Goal: Task Accomplishment & Management: Manage account settings

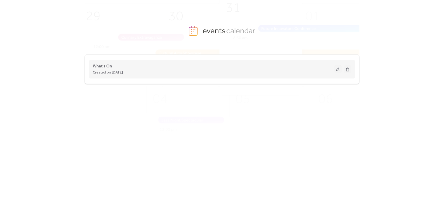
click at [336, 69] on button at bounding box center [337, 69] width 7 height 8
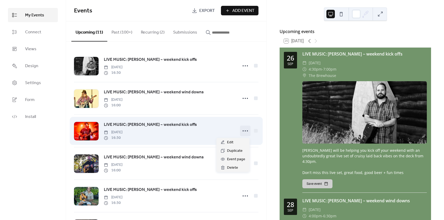
click at [242, 131] on icon at bounding box center [245, 130] width 8 height 8
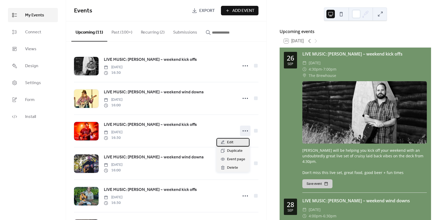
click at [232, 142] on span "Edit" at bounding box center [230, 142] width 6 height 6
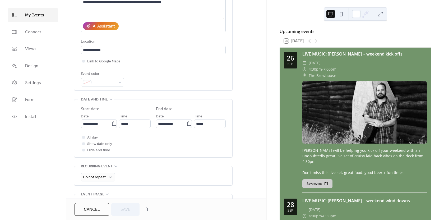
scroll to position [132, 0]
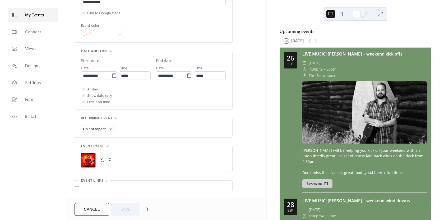
click at [89, 157] on div ";" at bounding box center [88, 160] width 15 height 15
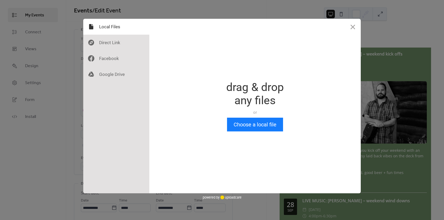
scroll to position [0, 0]
click at [247, 126] on button "Choose a local file" at bounding box center [255, 124] width 56 height 14
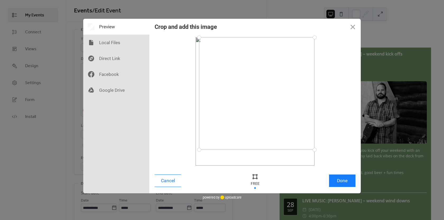
drag, startPoint x: 196, startPoint y: 164, endPoint x: 306, endPoint y: 49, distance: 158.9
click at [200, 148] on div at bounding box center [198, 149] width 9 height 9
drag, startPoint x: 315, startPoint y: 36, endPoint x: 307, endPoint y: 50, distance: 15.7
click at [307, 50] on div at bounding box center [307, 49] width 9 height 9
click at [346, 183] on button "Done" at bounding box center [342, 180] width 26 height 12
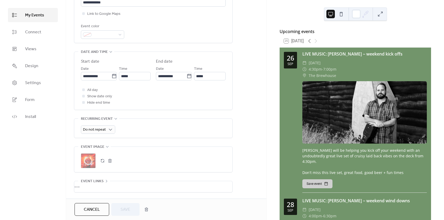
scroll to position [132, 0]
click at [127, 208] on span "Save" at bounding box center [125, 209] width 10 height 6
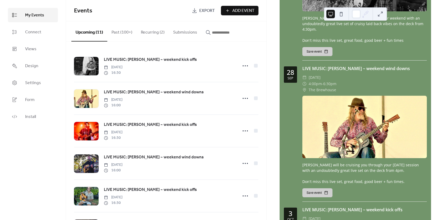
scroll to position [264, 0]
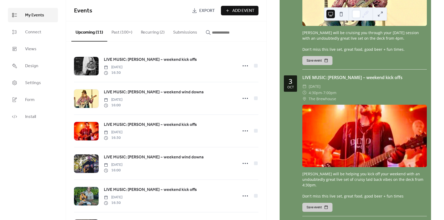
click at [370, 121] on div at bounding box center [364, 136] width 124 height 62
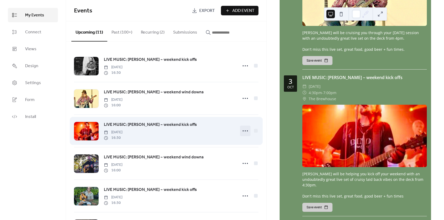
click at [241, 130] on icon at bounding box center [245, 130] width 8 height 8
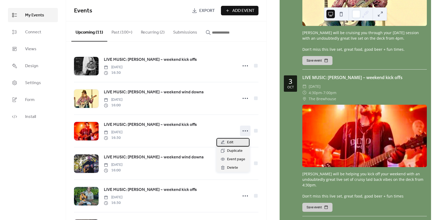
click at [233, 142] on div "Edit" at bounding box center [232, 142] width 33 height 8
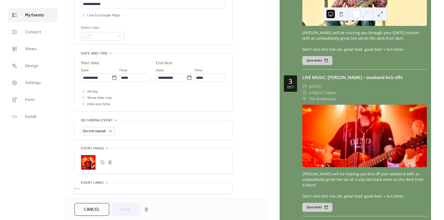
scroll to position [132, 0]
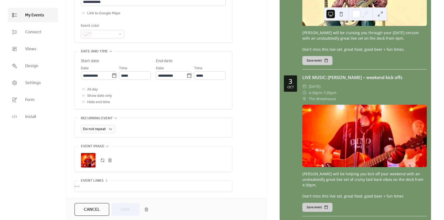
click at [110, 159] on button "button" at bounding box center [109, 159] width 7 height 7
click at [90, 161] on icon at bounding box center [87, 159] width 7 height 7
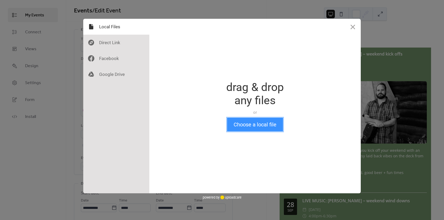
click at [254, 127] on button "Choose a local file" at bounding box center [255, 124] width 56 height 14
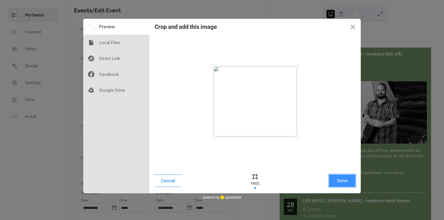
click at [336, 178] on button "Done" at bounding box center [342, 180] width 26 height 12
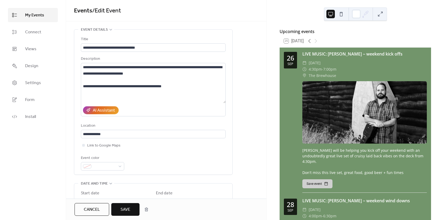
click at [124, 208] on span "Save" at bounding box center [125, 209] width 10 height 6
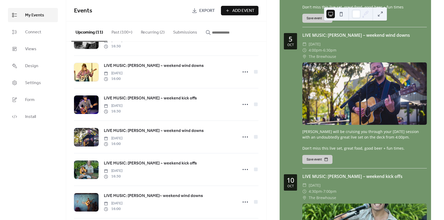
scroll to position [502, 0]
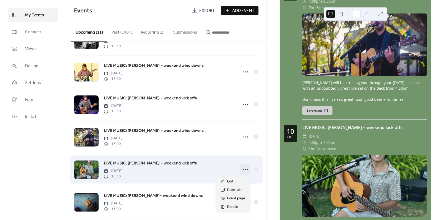
click at [242, 167] on icon at bounding box center [245, 169] width 8 height 8
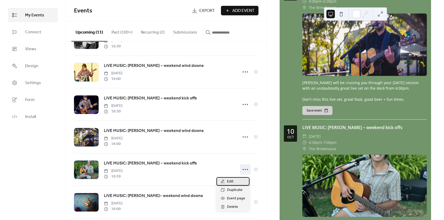
click at [235, 181] on div "Edit" at bounding box center [232, 181] width 33 height 8
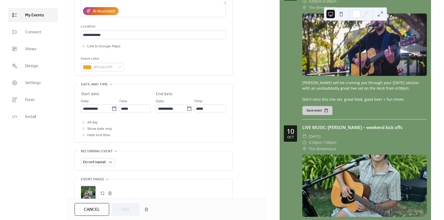
scroll to position [132, 0]
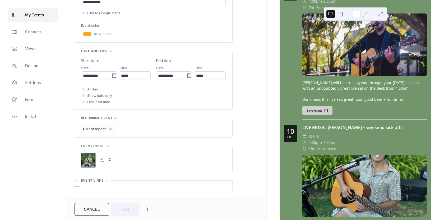
click at [109, 160] on button "button" at bounding box center [109, 159] width 7 height 7
click at [82, 158] on div ";" at bounding box center [88, 160] width 15 height 15
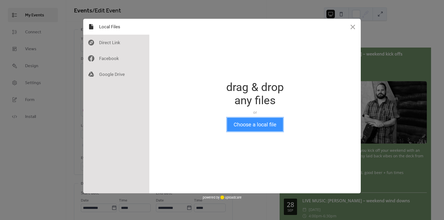
click at [253, 122] on button "Choose a local file" at bounding box center [255, 124] width 56 height 14
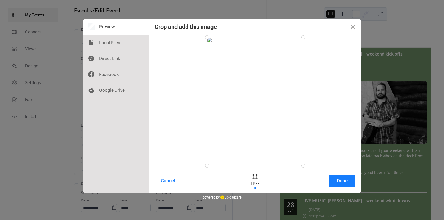
click at [262, 75] on div at bounding box center [255, 101] width 96 height 128
drag, startPoint x: 303, startPoint y: 166, endPoint x: 326, endPoint y: 104, distance: 66.8
click at [326, 104] on div at bounding box center [254, 101] width 201 height 128
drag, startPoint x: 303, startPoint y: 37, endPoint x: 302, endPoint y: 60, distance: 23.2
click at [302, 60] on div at bounding box center [302, 59] width 9 height 9
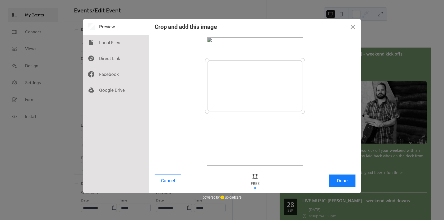
drag, startPoint x: 302, startPoint y: 104, endPoint x: 302, endPoint y: 111, distance: 7.4
click at [302, 111] on div at bounding box center [302, 111] width 9 height 9
click at [336, 180] on button "Done" at bounding box center [342, 180] width 26 height 12
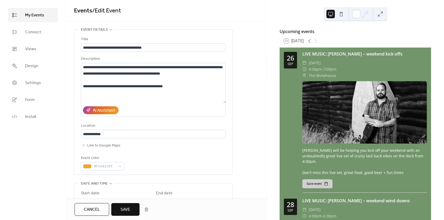
click at [122, 214] on button "Save" at bounding box center [125, 209] width 28 height 13
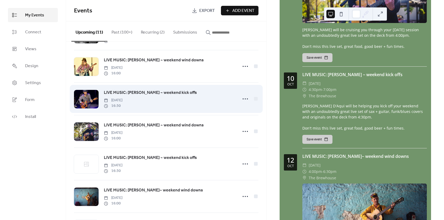
scroll to position [79, 0]
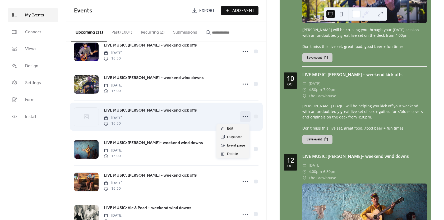
click at [244, 119] on icon at bounding box center [245, 116] width 8 height 8
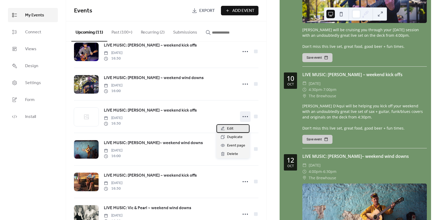
click at [238, 130] on div "Edit" at bounding box center [232, 128] width 33 height 8
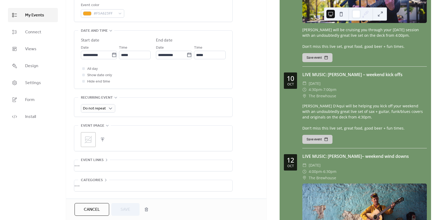
scroll to position [172, 0]
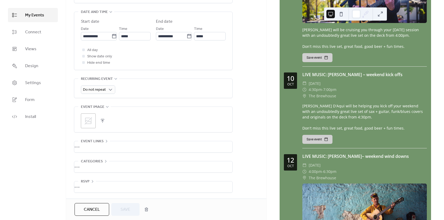
click at [85, 120] on icon at bounding box center [88, 120] width 8 height 8
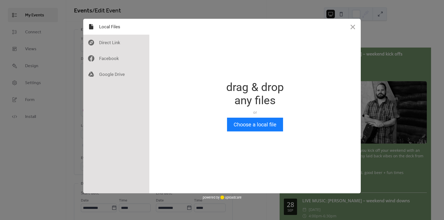
scroll to position [0, 0]
click at [242, 121] on button "Choose a local file" at bounding box center [255, 124] width 56 height 14
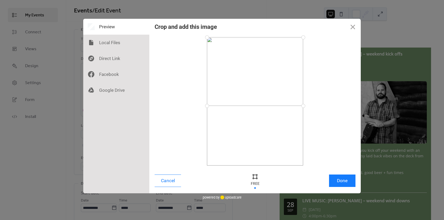
drag, startPoint x: 303, startPoint y: 166, endPoint x: 320, endPoint y: 106, distance: 63.0
click at [320, 106] on div at bounding box center [254, 101] width 201 height 128
drag, startPoint x: 302, startPoint y: 37, endPoint x: 301, endPoint y: 46, distance: 9.3
click at [301, 46] on div at bounding box center [301, 46] width 9 height 9
drag, startPoint x: 301, startPoint y: 105, endPoint x: 313, endPoint y: 98, distance: 13.7
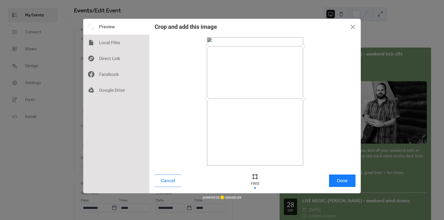
click at [313, 98] on div at bounding box center [254, 101] width 201 height 128
click at [345, 181] on button "Done" at bounding box center [342, 180] width 26 height 12
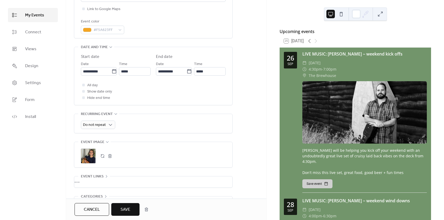
scroll to position [172, 0]
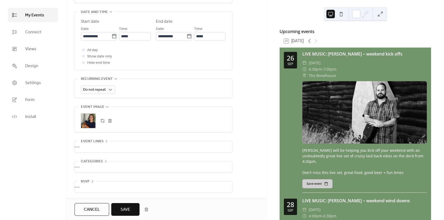
click at [129, 208] on span "Save" at bounding box center [125, 209] width 10 height 6
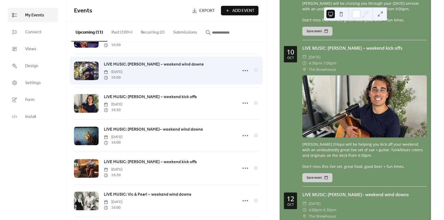
scroll to position [106, 0]
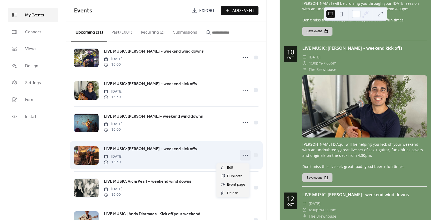
click at [245, 157] on icon at bounding box center [245, 155] width 8 height 8
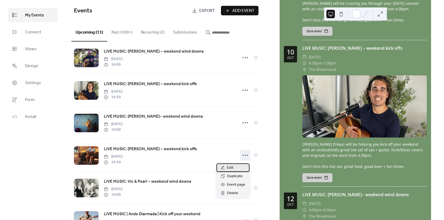
click at [233, 169] on div "Edit" at bounding box center [232, 167] width 33 height 8
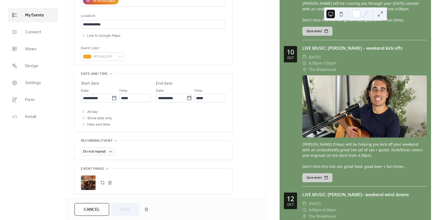
scroll to position [158, 0]
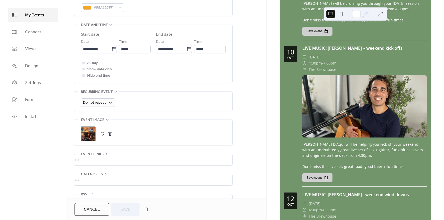
click at [110, 135] on button "button" at bounding box center [109, 133] width 7 height 7
click at [98, 133] on div ";" at bounding box center [153, 133] width 145 height 15
click at [102, 133] on button "button" at bounding box center [102, 133] width 7 height 7
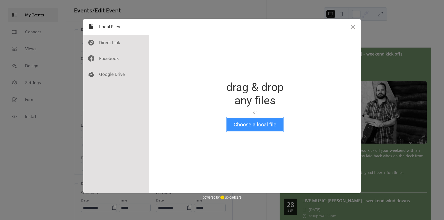
click at [259, 124] on button "Choose a local file" at bounding box center [255, 124] width 56 height 14
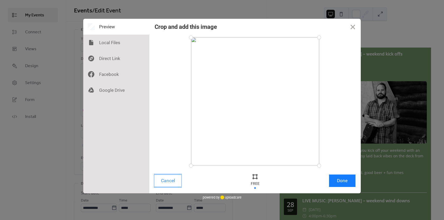
click at [175, 183] on button "Cancel" at bounding box center [167, 180] width 26 height 12
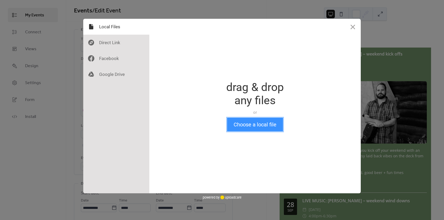
click at [248, 124] on button "Choose a local file" at bounding box center [255, 124] width 56 height 14
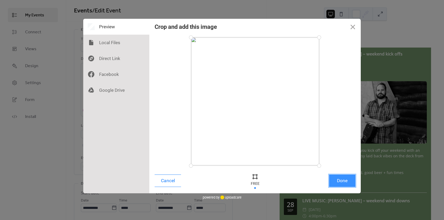
click at [336, 178] on button "Done" at bounding box center [342, 180] width 26 height 12
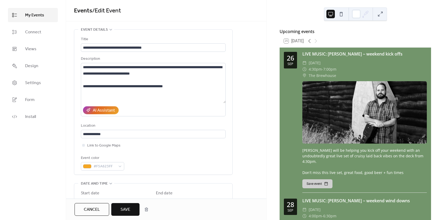
scroll to position [172, 0]
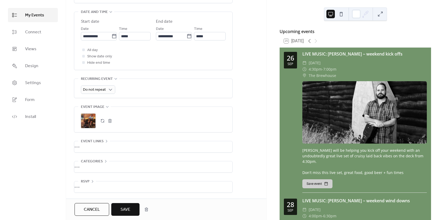
click at [122, 206] on span "Save" at bounding box center [125, 209] width 10 height 6
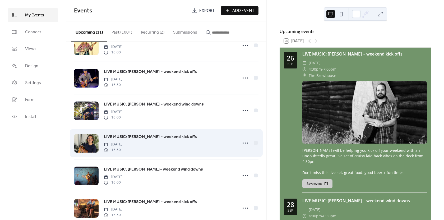
scroll to position [106, 0]
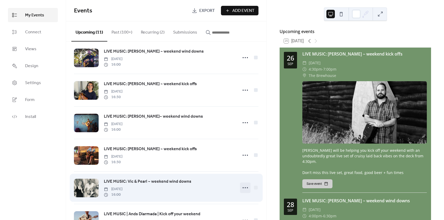
click at [247, 188] on circle at bounding box center [247, 187] width 1 height 1
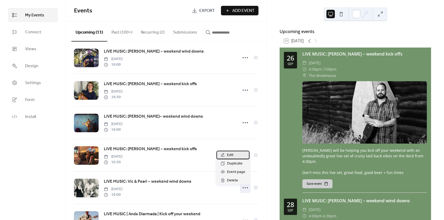
click at [229, 154] on span "Edit" at bounding box center [230, 155] width 6 height 6
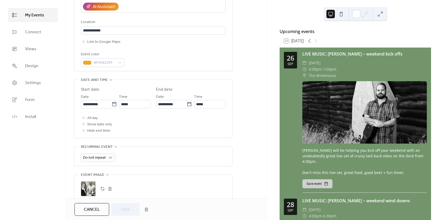
scroll to position [106, 0]
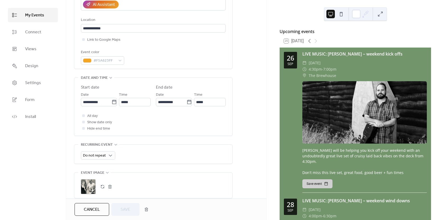
click at [109, 186] on button "button" at bounding box center [109, 186] width 7 height 7
click at [90, 187] on icon at bounding box center [88, 186] width 8 height 8
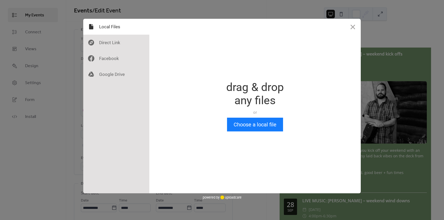
scroll to position [0, 0]
click at [243, 124] on button "Choose a local file" at bounding box center [255, 124] width 56 height 14
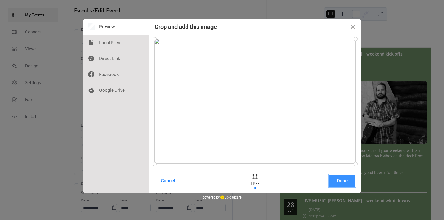
click at [343, 182] on button "Done" at bounding box center [342, 180] width 26 height 12
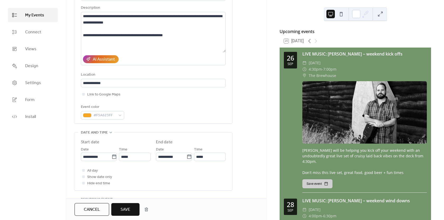
scroll to position [106, 0]
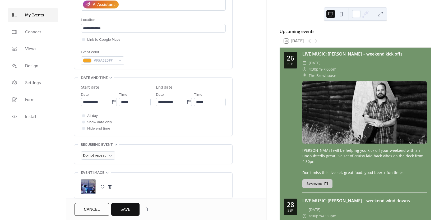
click at [92, 186] on div ";" at bounding box center [88, 186] width 15 height 15
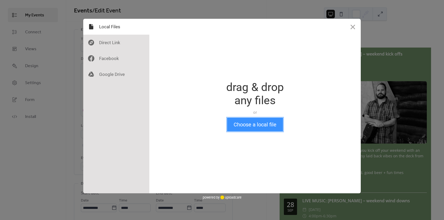
click at [247, 124] on button "Choose a local file" at bounding box center [255, 124] width 56 height 14
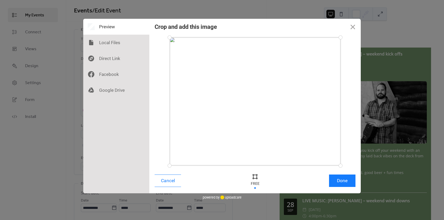
drag, startPoint x: 279, startPoint y: 83, endPoint x: 276, endPoint y: 105, distance: 22.2
click at [276, 105] on div at bounding box center [254, 101] width 171 height 128
drag, startPoint x: 252, startPoint y: 99, endPoint x: 256, endPoint y: 159, distance: 60.0
click at [249, 142] on div at bounding box center [254, 101] width 171 height 128
click at [255, 184] on div at bounding box center [255, 180] width 16 height 17
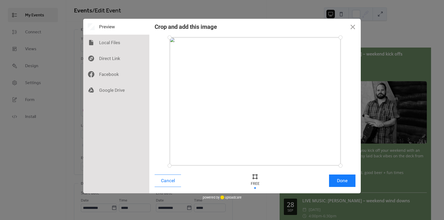
click at [255, 182] on div at bounding box center [255, 180] width 16 height 17
click at [255, 178] on div at bounding box center [255, 176] width 8 height 8
click at [255, 182] on div at bounding box center [255, 180] width 16 height 17
click at [255, 186] on div at bounding box center [255, 180] width 16 height 17
drag, startPoint x: 249, startPoint y: 132, endPoint x: 238, endPoint y: 172, distance: 41.4
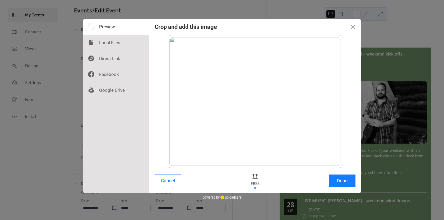
click at [238, 172] on div "Crop and add this image Cancel Done" at bounding box center [254, 106] width 211 height 174
click at [341, 181] on button "Done" at bounding box center [342, 180] width 26 height 12
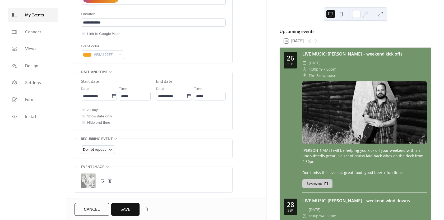
scroll to position [158, 0]
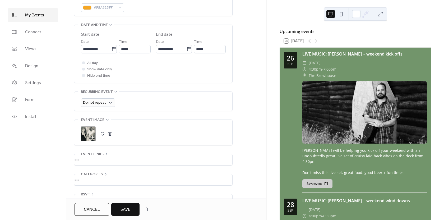
click at [126, 209] on span "Save" at bounding box center [125, 209] width 10 height 6
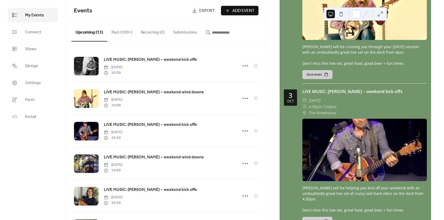
scroll to position [290, 0]
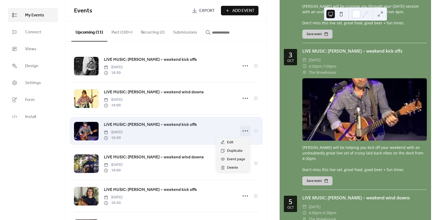
click at [244, 131] on icon at bounding box center [245, 130] width 8 height 8
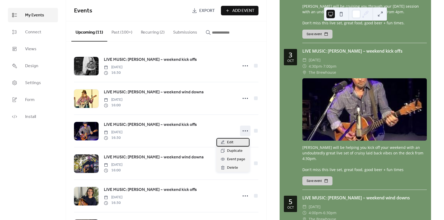
click at [233, 142] on span "Edit" at bounding box center [230, 142] width 6 height 6
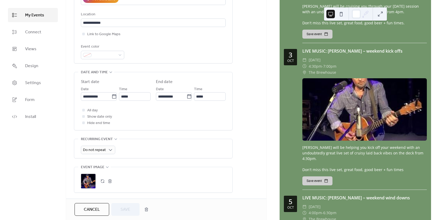
scroll to position [158, 0]
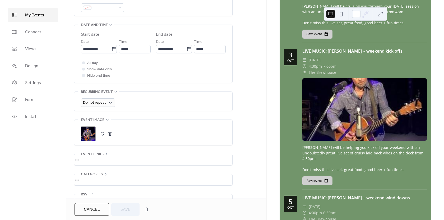
click at [110, 133] on button "button" at bounding box center [109, 133] width 7 height 7
click at [90, 135] on icon at bounding box center [87, 133] width 7 height 7
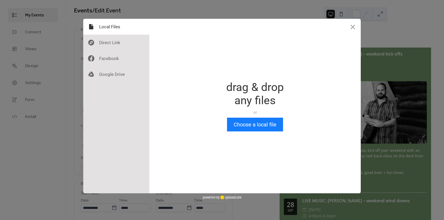
scroll to position [0, 0]
click at [249, 123] on button "Choose a local file" at bounding box center [255, 124] width 56 height 14
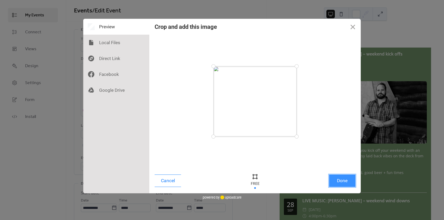
click at [342, 180] on button "Done" at bounding box center [342, 180] width 26 height 12
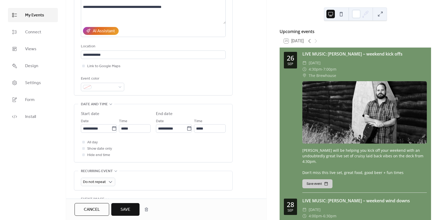
scroll to position [158, 0]
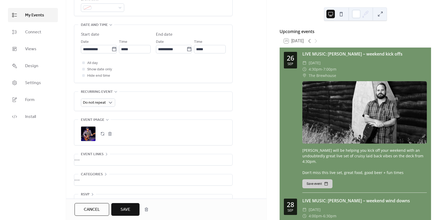
click at [129, 208] on span "Save" at bounding box center [125, 209] width 10 height 6
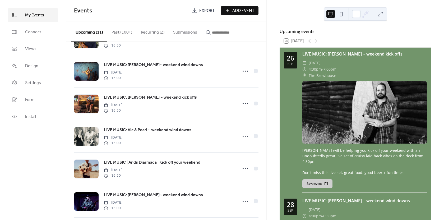
scroll to position [158, 0]
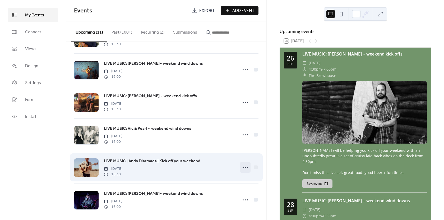
click at [243, 168] on icon at bounding box center [245, 167] width 8 height 8
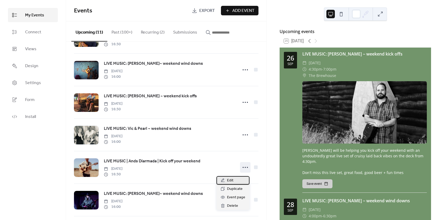
click at [229, 180] on span "Edit" at bounding box center [230, 180] width 6 height 6
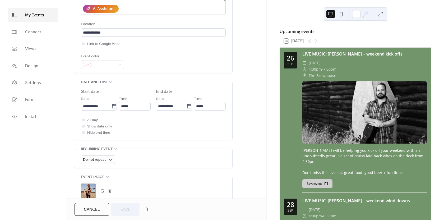
scroll to position [132, 0]
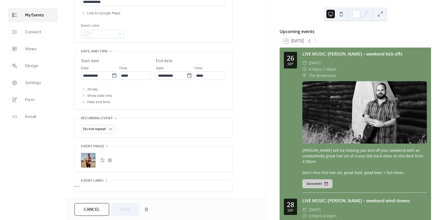
click at [90, 162] on div ";" at bounding box center [88, 160] width 15 height 15
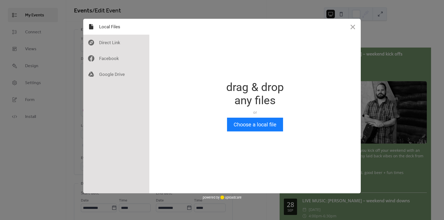
scroll to position [0, 0]
click at [248, 126] on button "Choose a local file" at bounding box center [255, 124] width 56 height 14
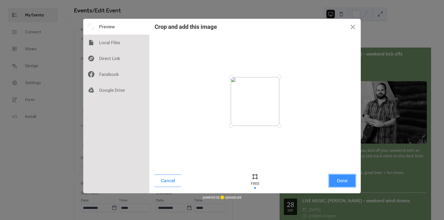
click at [343, 180] on button "Done" at bounding box center [342, 180] width 26 height 12
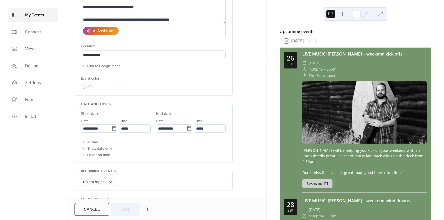
scroll to position [158, 0]
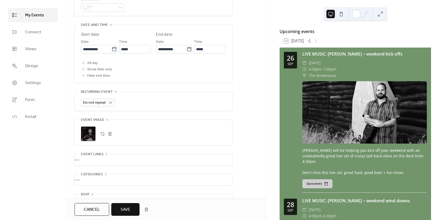
click at [118, 209] on button "Save" at bounding box center [125, 209] width 28 height 13
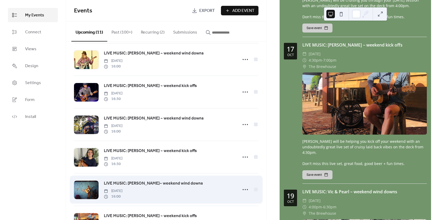
scroll to position [79, 0]
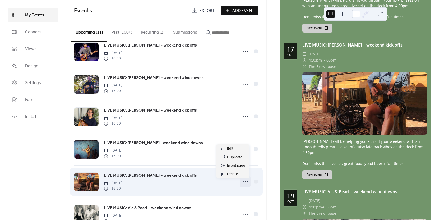
click at [242, 182] on icon at bounding box center [245, 181] width 8 height 8
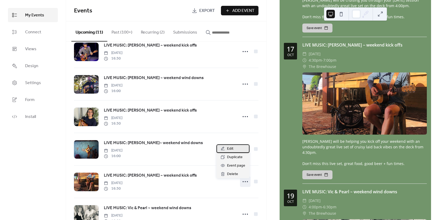
click at [228, 150] on span "Edit" at bounding box center [230, 148] width 6 height 6
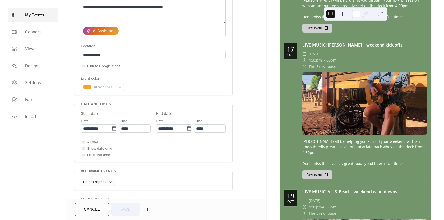
scroll to position [158, 0]
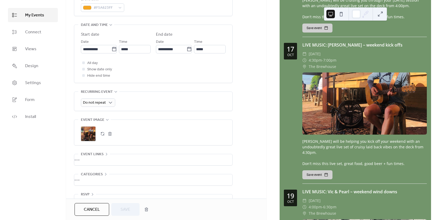
click at [101, 133] on button "button" at bounding box center [102, 133] width 7 height 7
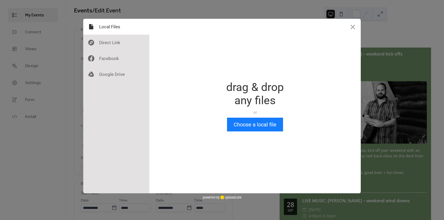
scroll to position [0, 0]
click at [252, 122] on button "Choose a local file" at bounding box center [255, 124] width 56 height 14
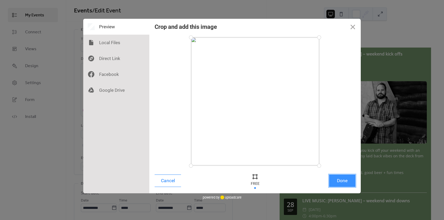
click at [335, 179] on button "Done" at bounding box center [342, 180] width 26 height 12
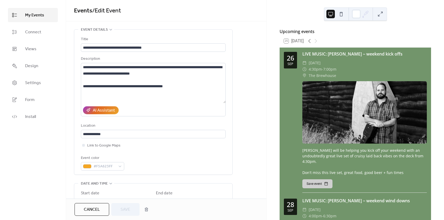
scroll to position [172, 0]
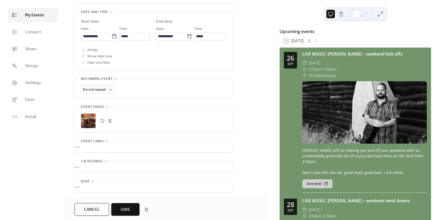
click at [124, 209] on span "Save" at bounding box center [125, 209] width 10 height 6
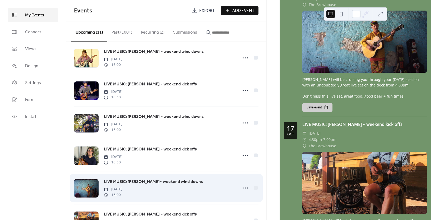
scroll to position [106, 0]
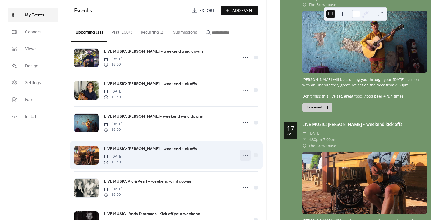
click at [242, 154] on icon at bounding box center [245, 155] width 8 height 8
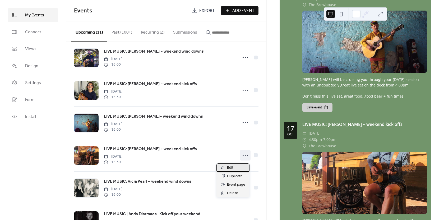
click at [239, 165] on div "Edit" at bounding box center [232, 167] width 33 height 8
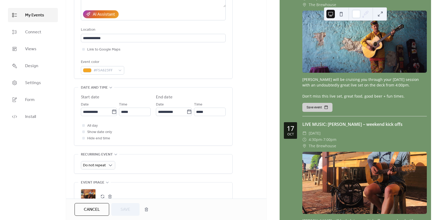
scroll to position [158, 0]
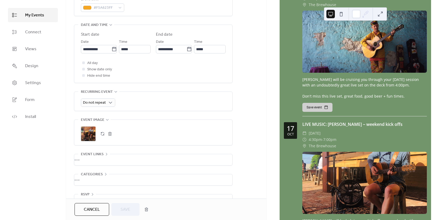
click at [109, 135] on button "button" at bounding box center [109, 133] width 7 height 7
click at [86, 137] on icon at bounding box center [88, 133] width 8 height 8
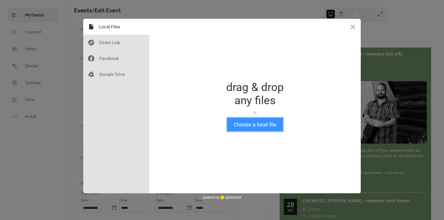
click at [261, 123] on button "Choose a local file" at bounding box center [255, 124] width 56 height 14
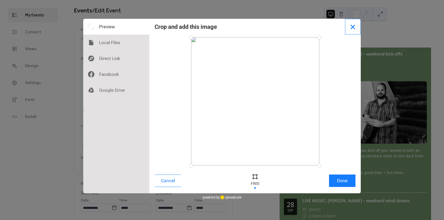
click at [352, 28] on button "Close" at bounding box center [353, 27] width 16 height 16
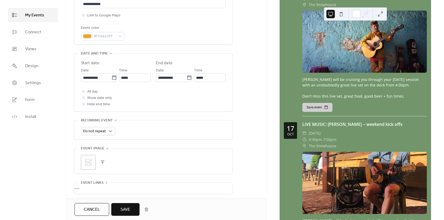
scroll to position [158, 0]
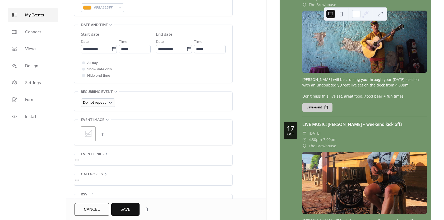
click at [89, 134] on icon at bounding box center [88, 133] width 8 height 8
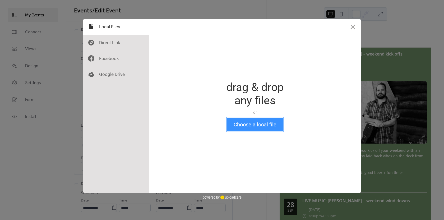
click at [249, 127] on button "Choose a local file" at bounding box center [255, 124] width 56 height 14
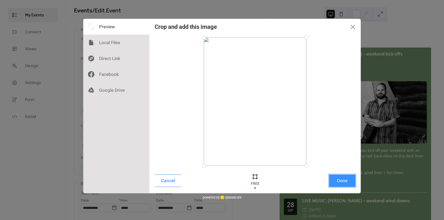
click at [345, 182] on button "Done" at bounding box center [342, 180] width 26 height 12
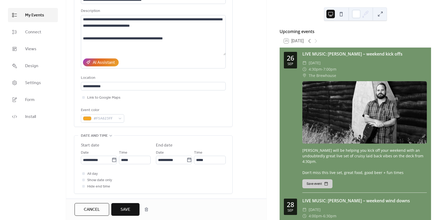
scroll to position [106, 0]
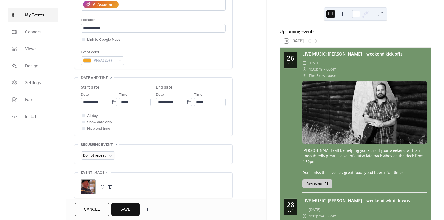
click at [109, 184] on button "button" at bounding box center [109, 186] width 7 height 7
click at [88, 186] on icon at bounding box center [87, 186] width 7 height 7
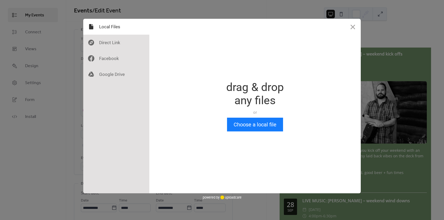
scroll to position [0, 0]
click at [251, 124] on button "Choose a local file" at bounding box center [255, 124] width 56 height 14
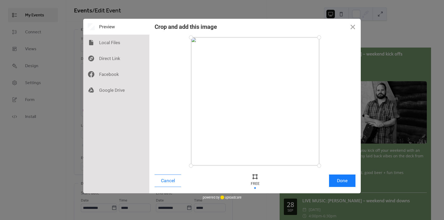
click at [272, 115] on div at bounding box center [255, 101] width 128 height 128
drag, startPoint x: 317, startPoint y: 164, endPoint x: 316, endPoint y: 132, distance: 32.0
click at [316, 132] on div at bounding box center [315, 132] width 9 height 9
drag, startPoint x: 191, startPoint y: 131, endPoint x: 209, endPoint y: 131, distance: 17.4
click at [209, 131] on div at bounding box center [208, 130] width 9 height 9
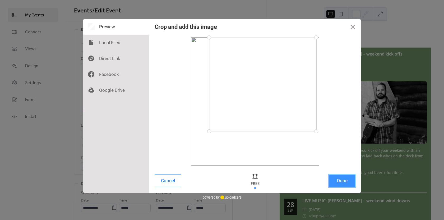
click at [345, 181] on button "Done" at bounding box center [342, 180] width 26 height 12
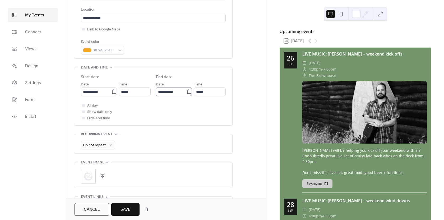
scroll to position [172, 0]
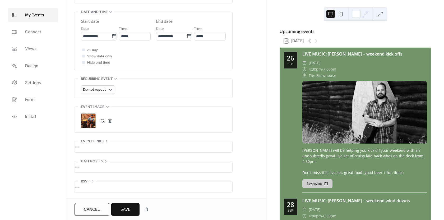
click at [126, 207] on span "Save" at bounding box center [125, 209] width 10 height 6
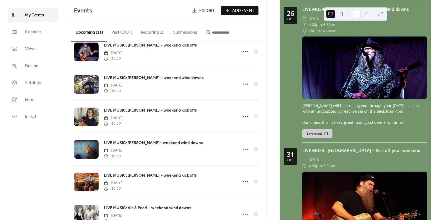
scroll to position [1405, 0]
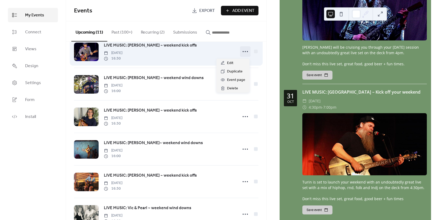
click at [243, 51] on icon at bounding box center [245, 51] width 8 height 8
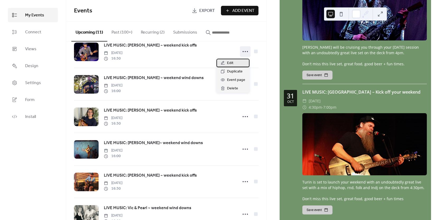
click at [233, 62] on span "Edit" at bounding box center [230, 63] width 6 height 6
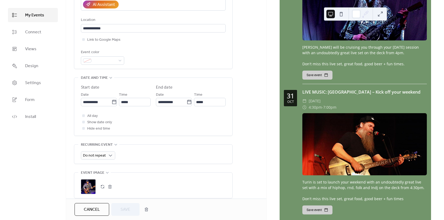
scroll to position [158, 0]
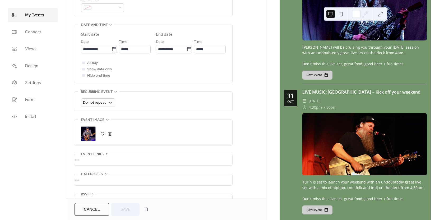
click at [111, 133] on button "button" at bounding box center [109, 133] width 7 height 7
click at [91, 135] on icon at bounding box center [87, 133] width 7 height 7
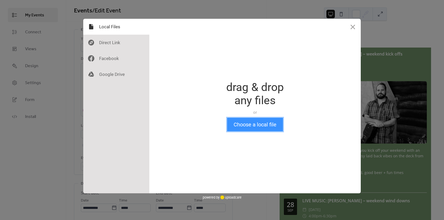
click at [240, 124] on button "Choose a local file" at bounding box center [255, 124] width 56 height 14
click at [260, 127] on button "Choose a local file" at bounding box center [255, 124] width 56 height 14
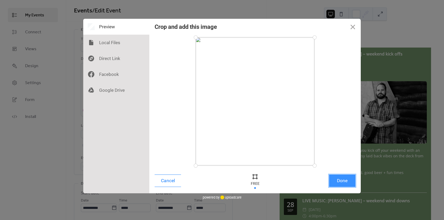
click at [338, 181] on button "Done" at bounding box center [342, 180] width 26 height 12
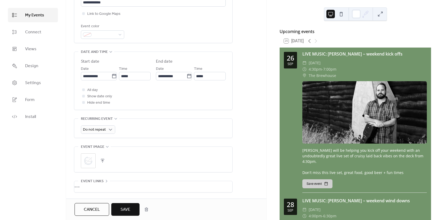
scroll to position [132, 0]
click at [122, 210] on span "Save" at bounding box center [125, 209] width 10 height 6
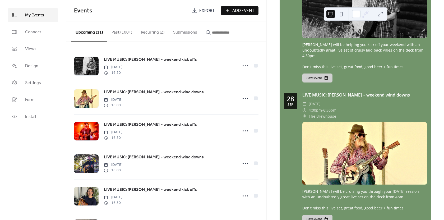
scroll to position [238, 0]
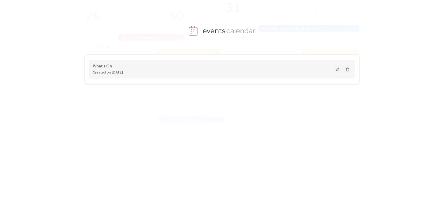
click at [337, 73] on div "What's On Created on 25-Oct-2023" at bounding box center [222, 69] width 258 height 21
click at [338, 67] on button at bounding box center [337, 69] width 7 height 8
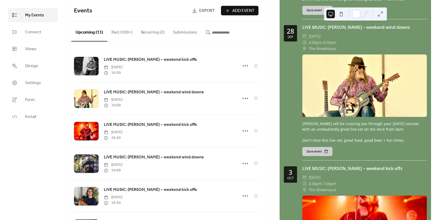
scroll to position [238, 0]
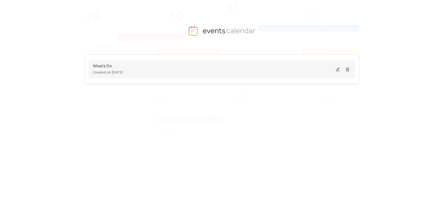
click at [339, 68] on button at bounding box center [337, 69] width 7 height 8
